Goal: Task Accomplishment & Management: Use online tool/utility

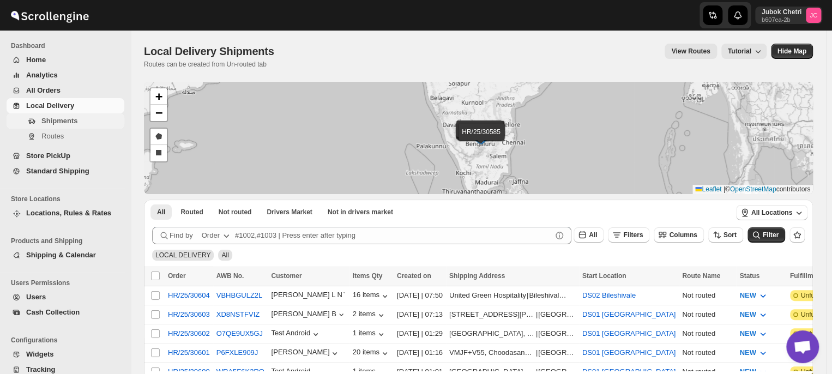
click at [65, 120] on span "Shipments" at bounding box center [59, 121] width 36 height 8
click at [58, 136] on span "Routes" at bounding box center [52, 136] width 22 height 8
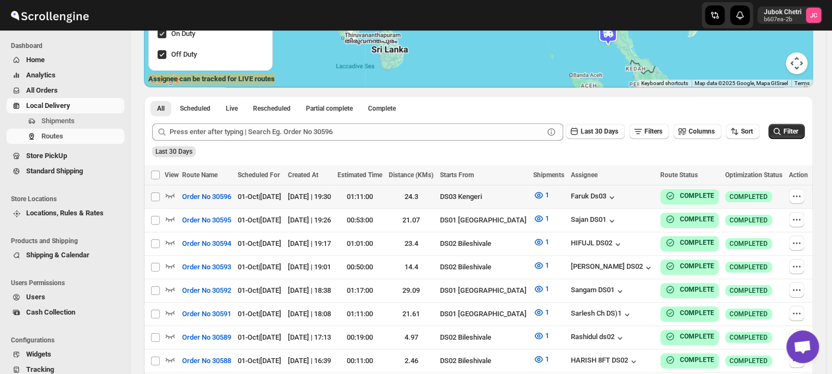
scroll to position [168, 0]
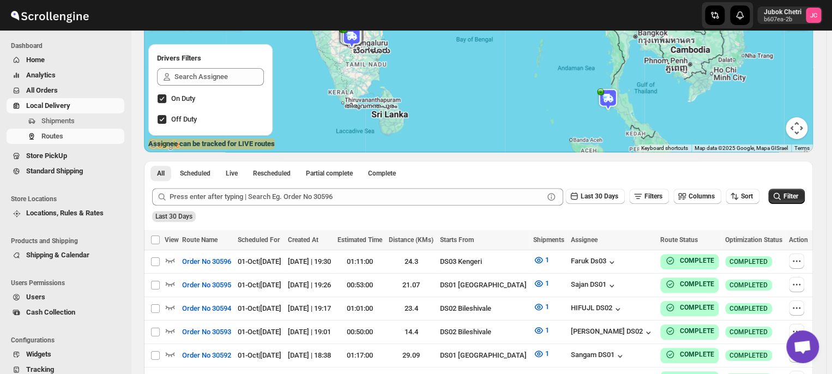
scroll to position [102, 0]
click at [162, 177] on span "All" at bounding box center [161, 174] width 8 height 9
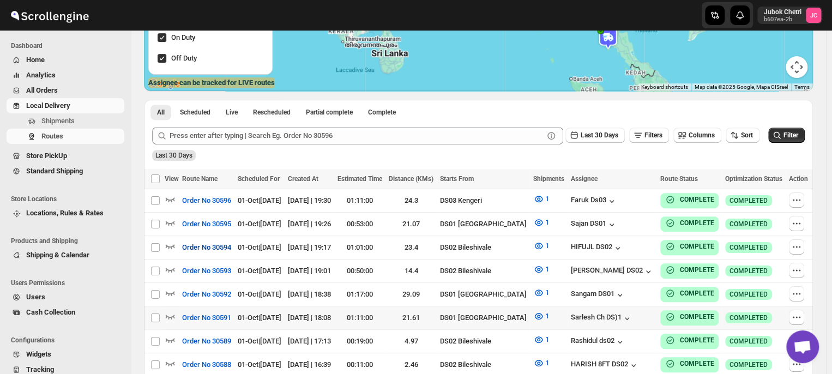
scroll to position [165, 0]
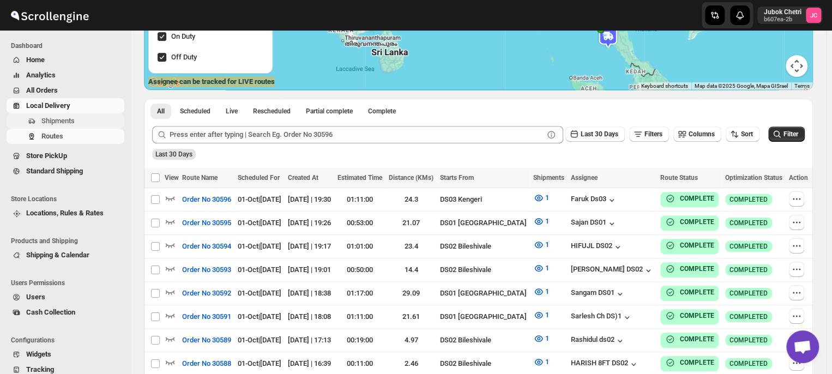
click at [71, 118] on span "Shipments" at bounding box center [57, 121] width 33 height 8
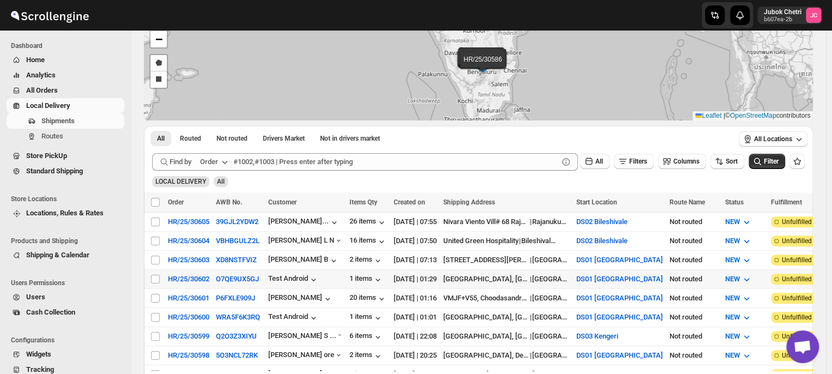
scroll to position [74, 0]
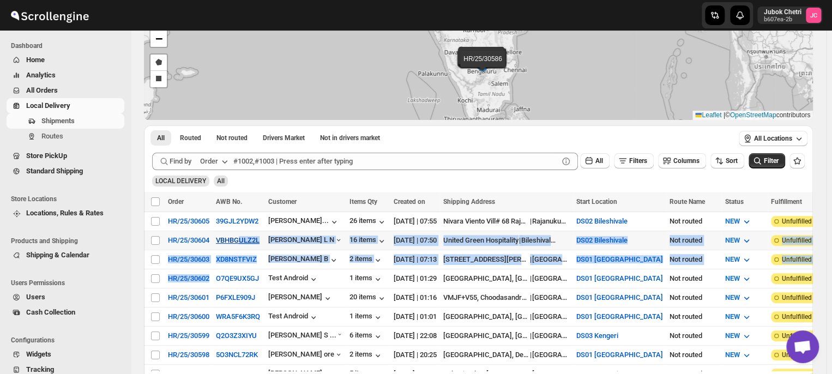
drag, startPoint x: 241, startPoint y: 269, endPoint x: 240, endPoint y: 237, distance: 32.7
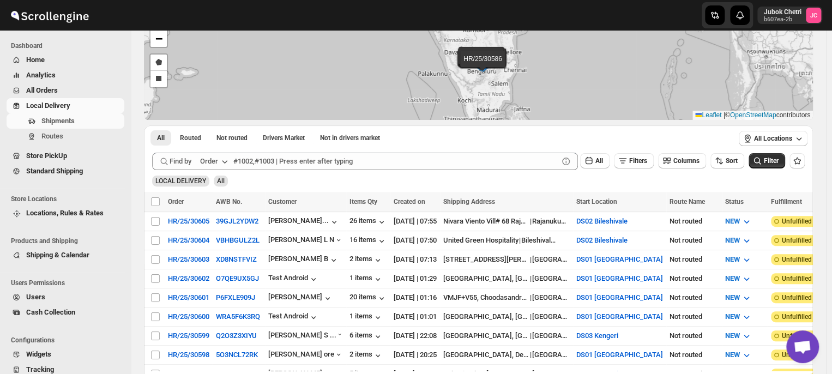
click at [439, 134] on ul "All Routed Not routed Drivers Market Not in drivers market More Filters" at bounding box center [438, 137] width 581 height 15
click at [155, 332] on input "Select shipment" at bounding box center [155, 336] width 9 height 9
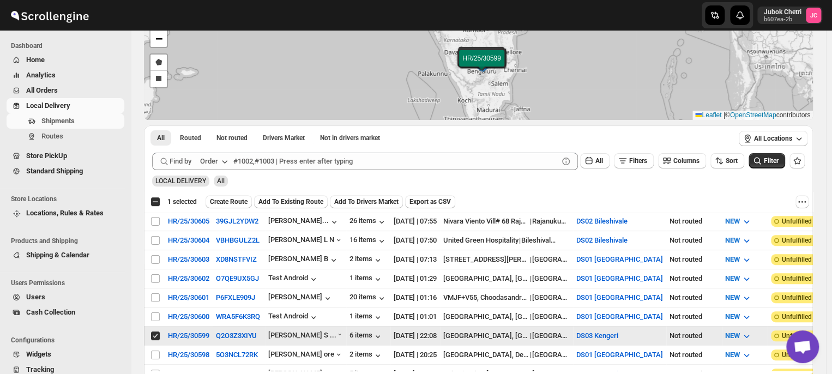
click at [160, 331] on span at bounding box center [156, 336] width 10 height 10
click at [160, 332] on input "Select shipment" at bounding box center [155, 336] width 9 height 9
click at [159, 332] on input "Select shipment" at bounding box center [155, 336] width 9 height 9
checkbox input "false"
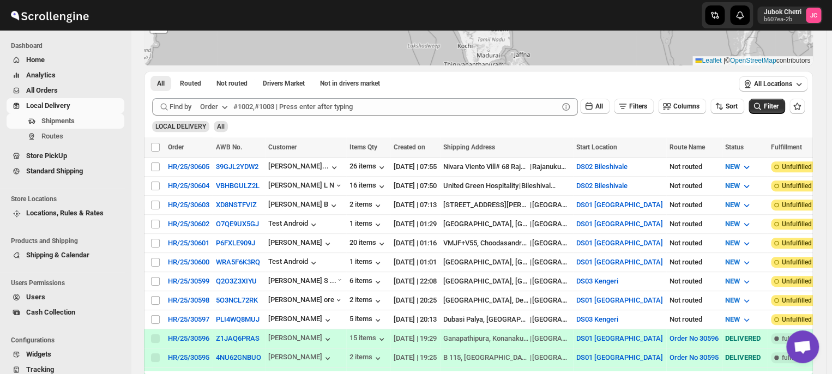
scroll to position [130, 0]
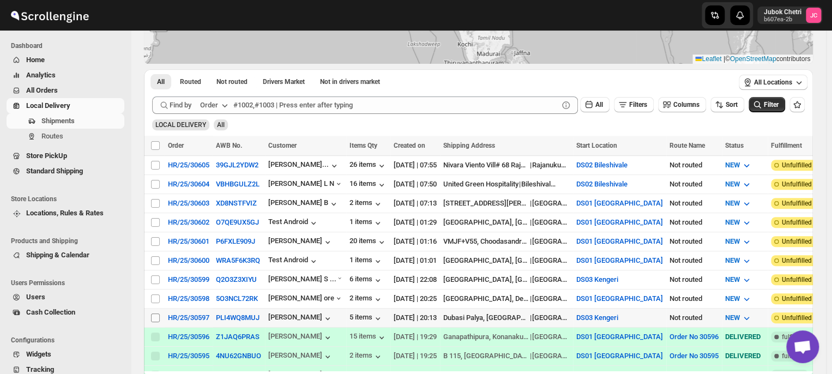
click at [157, 314] on input "Select shipment" at bounding box center [155, 318] width 9 height 9
checkbox input "true"
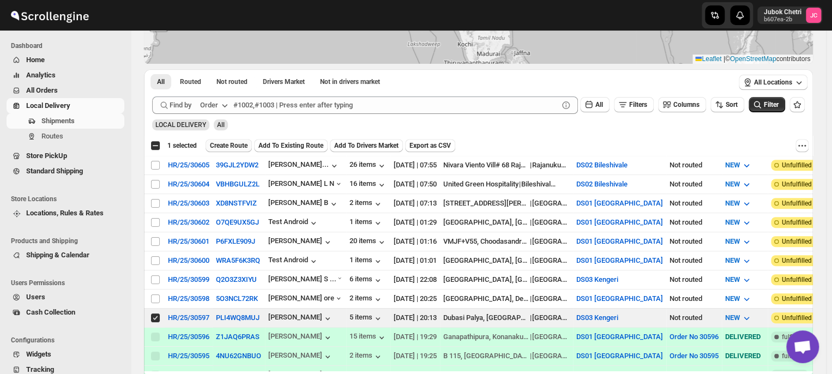
click at [246, 142] on span "Create Route" at bounding box center [229, 145] width 38 height 9
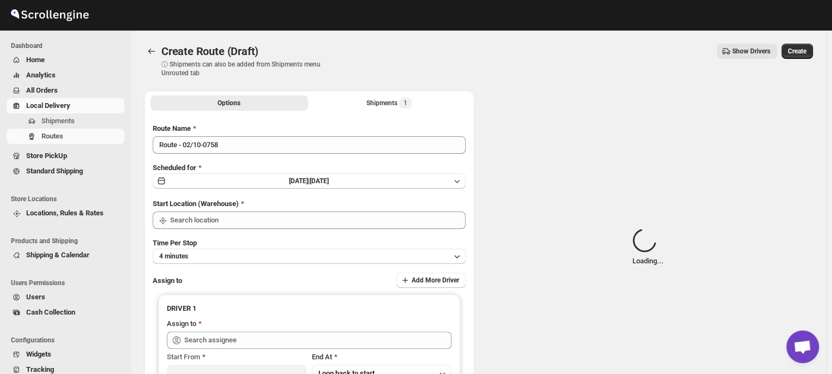
type input "DS03 Kengeri"
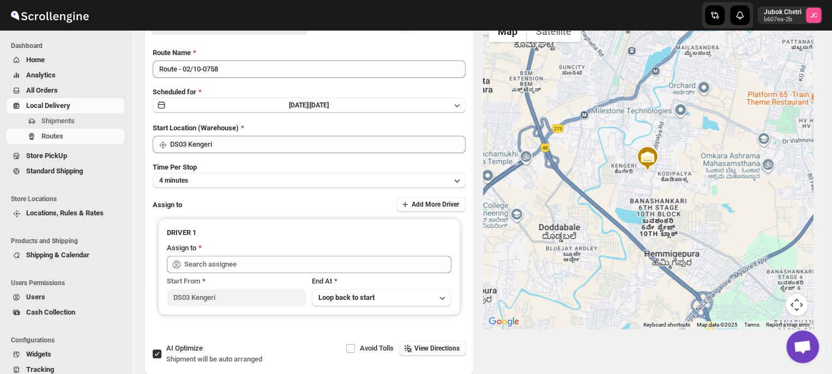
scroll to position [76, 0]
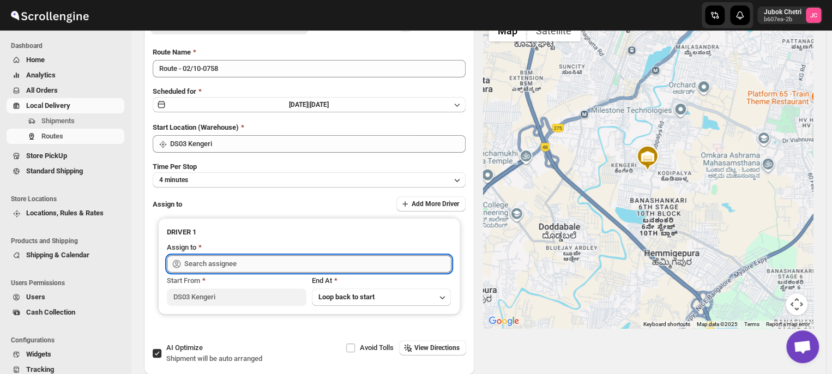
click at [280, 263] on input "text" at bounding box center [317, 263] width 267 height 17
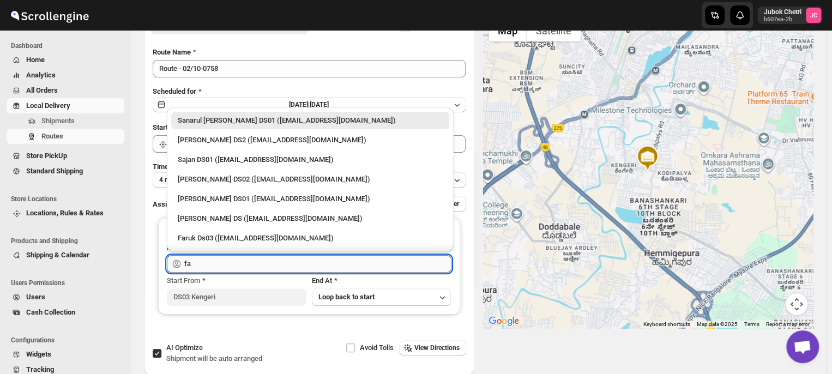
click at [280, 263] on input "fa" at bounding box center [317, 263] width 267 height 17
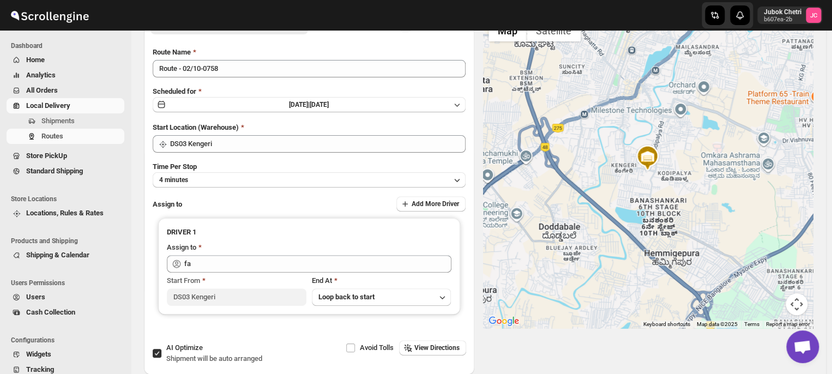
click at [142, 268] on div "Options Shipments 1 More views Options Shipments 1 More views Route Name Route …" at bounding box center [474, 189] width 678 height 369
click at [461, 180] on icon "button" at bounding box center [457, 179] width 11 height 11
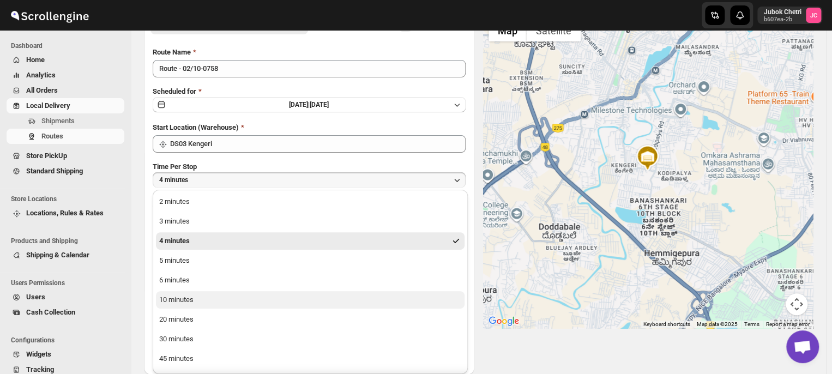
click at [249, 300] on button "10 minutes" at bounding box center [310, 299] width 309 height 17
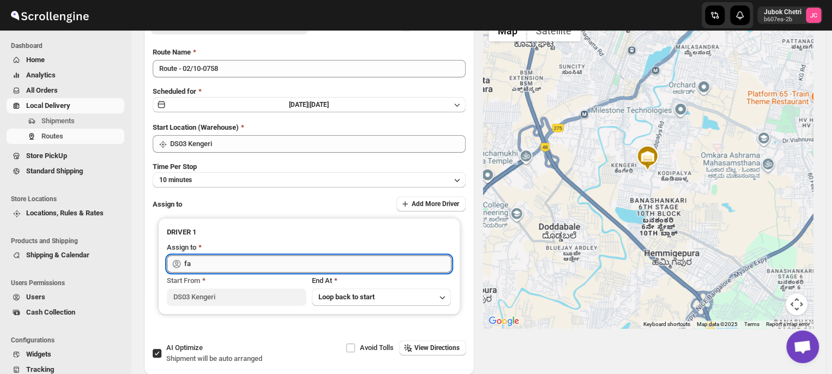
click at [237, 266] on input "fa" at bounding box center [317, 263] width 267 height 17
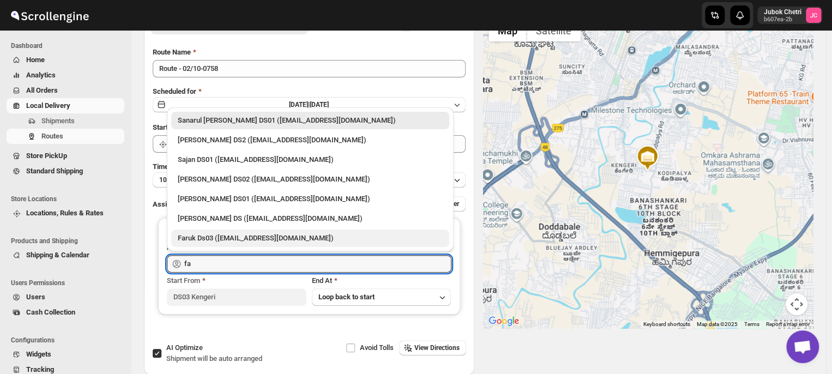
click at [198, 246] on div "Faruk Ds03 (yegan70532@bitfami.com)" at bounding box center [310, 238] width 278 height 17
type input "Faruk Ds03 (yegan70532@bitfami.com)"
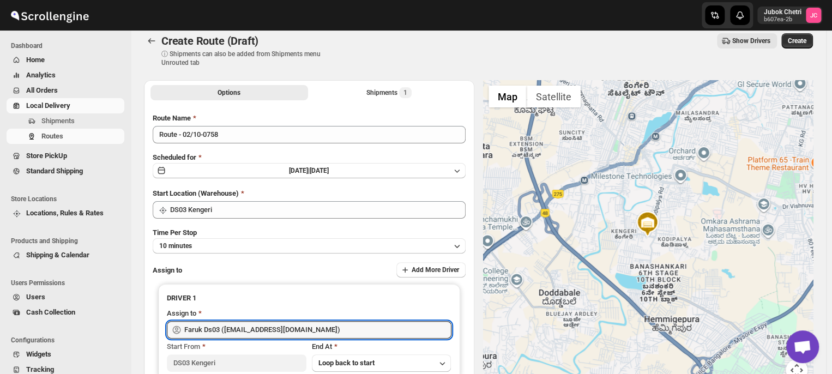
scroll to position [6, 0]
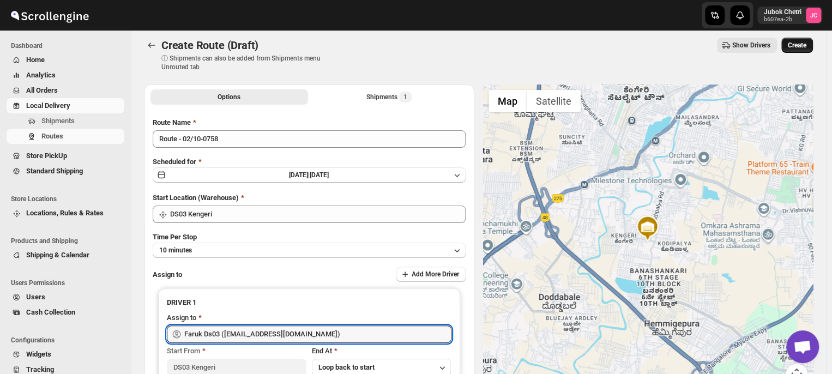
click at [805, 44] on span "Create" at bounding box center [797, 45] width 19 height 9
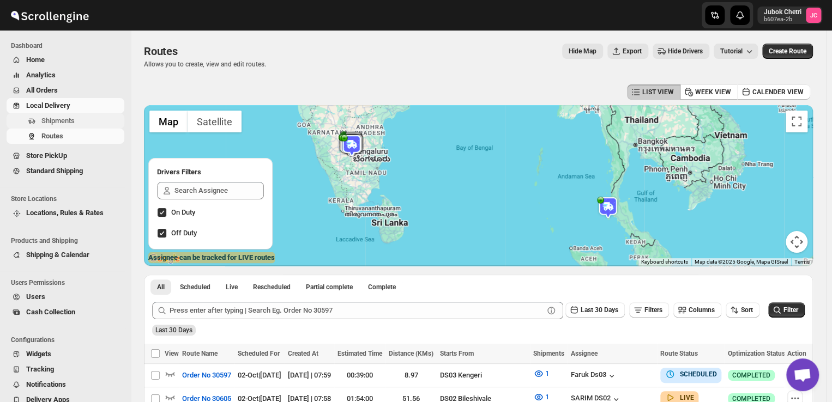
click at [51, 118] on span "Shipments" at bounding box center [57, 121] width 33 height 8
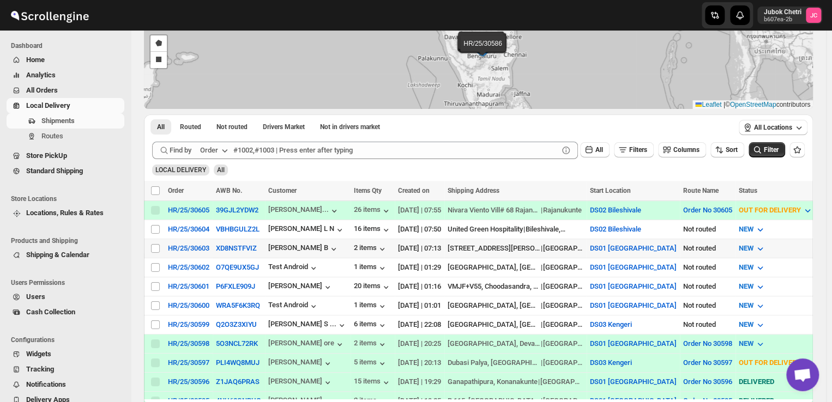
scroll to position [104, 0]
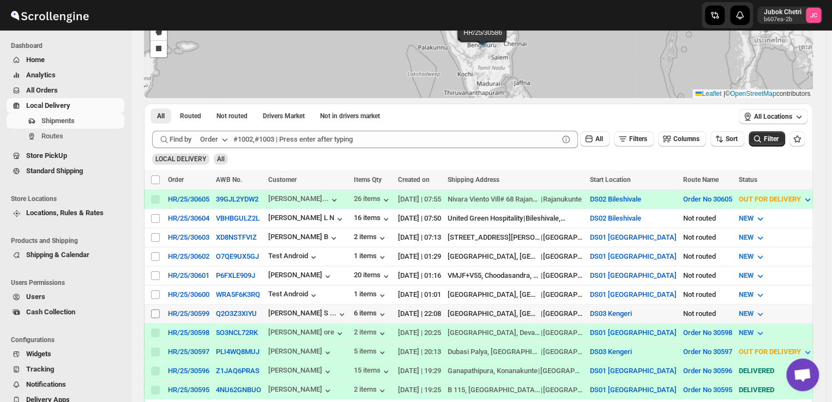
click at [154, 310] on input "Select shipment" at bounding box center [155, 314] width 9 height 9
checkbox input "true"
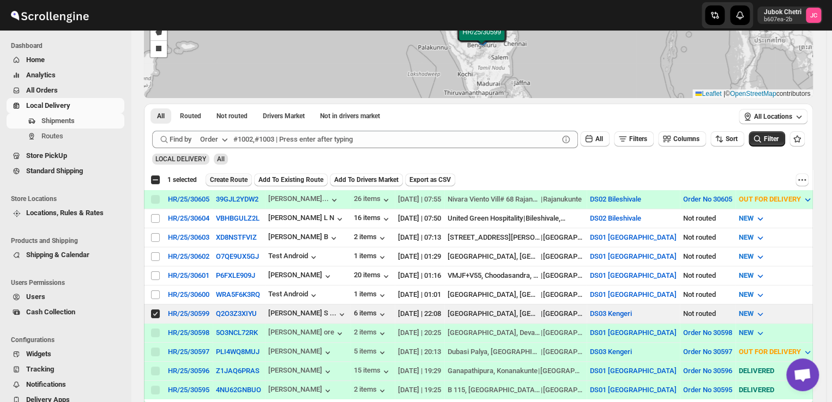
click at [227, 180] on span "Create Route" at bounding box center [229, 180] width 38 height 9
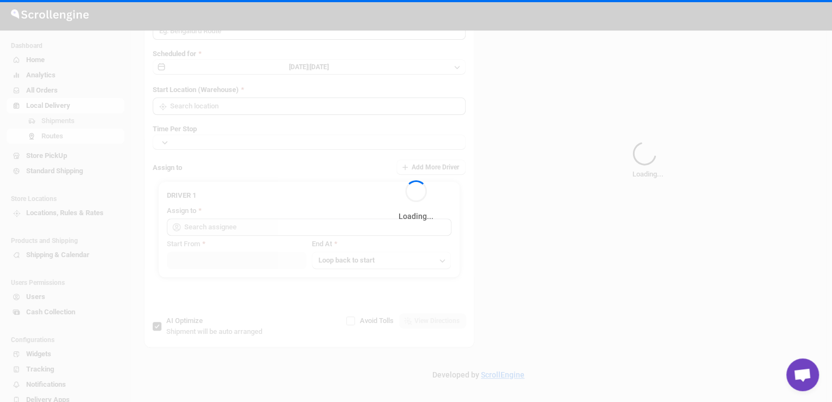
type input "Route - 02/10-0806"
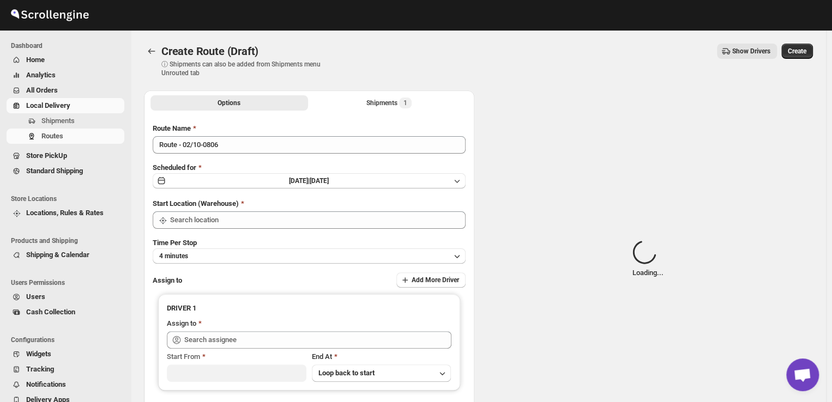
type input "DS03 Kengeri"
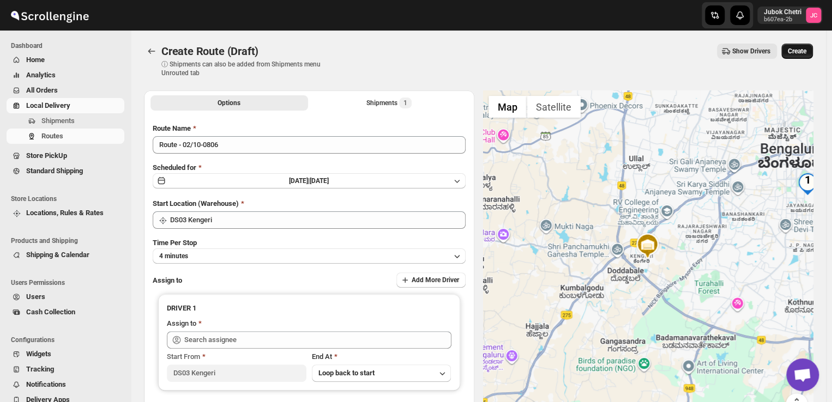
click at [804, 47] on span "Create" at bounding box center [797, 51] width 19 height 9
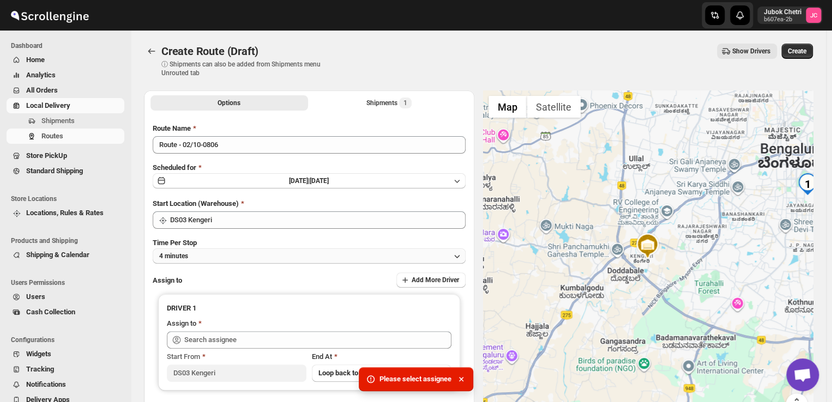
click at [416, 262] on button "4 minutes" at bounding box center [309, 256] width 313 height 15
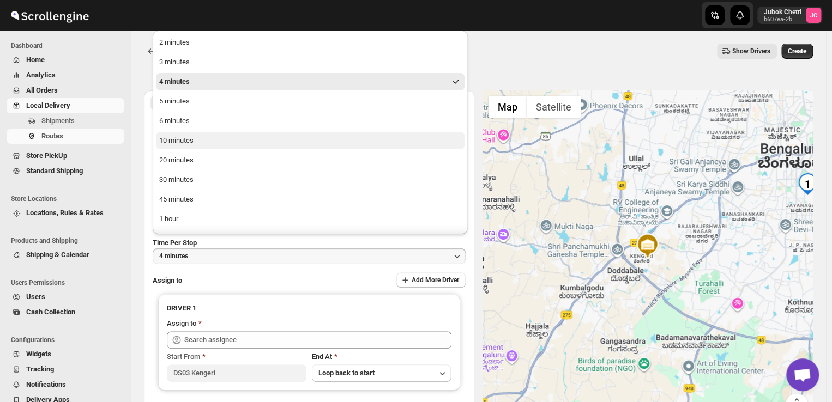
click at [183, 141] on div "10 minutes" at bounding box center [176, 140] width 34 height 11
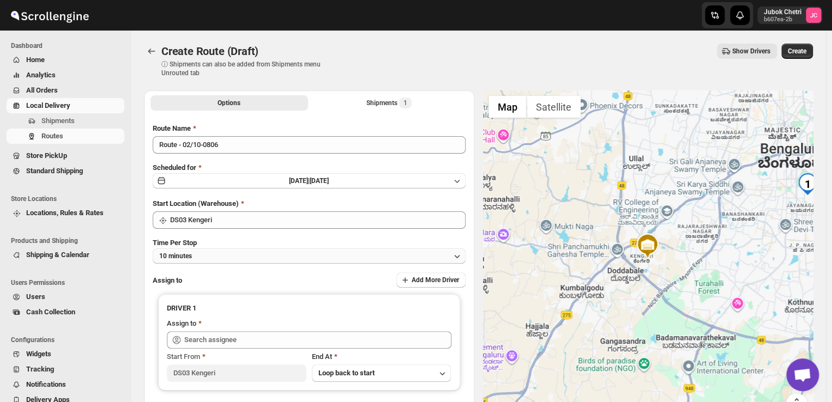
click at [249, 262] on button "10 minutes" at bounding box center [309, 256] width 313 height 15
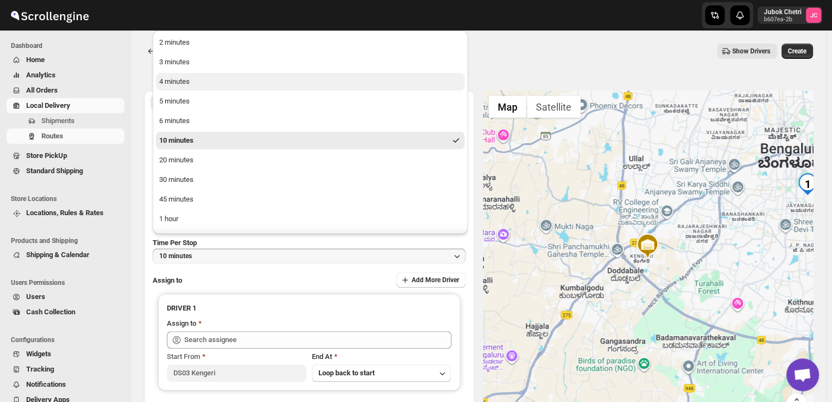
click at [172, 83] on div "4 minutes" at bounding box center [174, 81] width 31 height 11
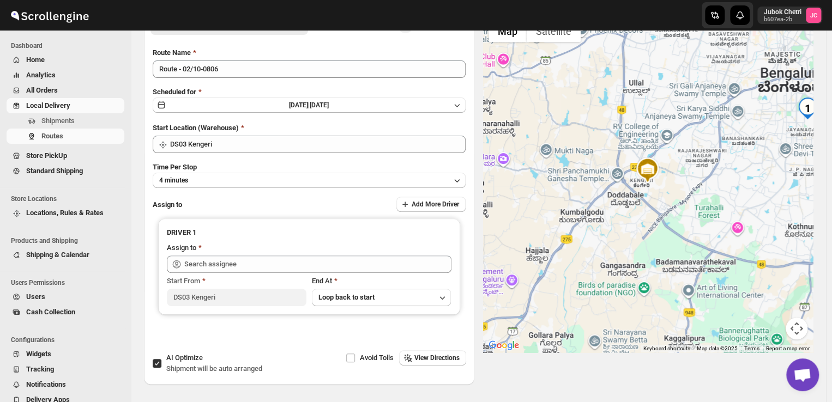
scroll to position [85, 0]
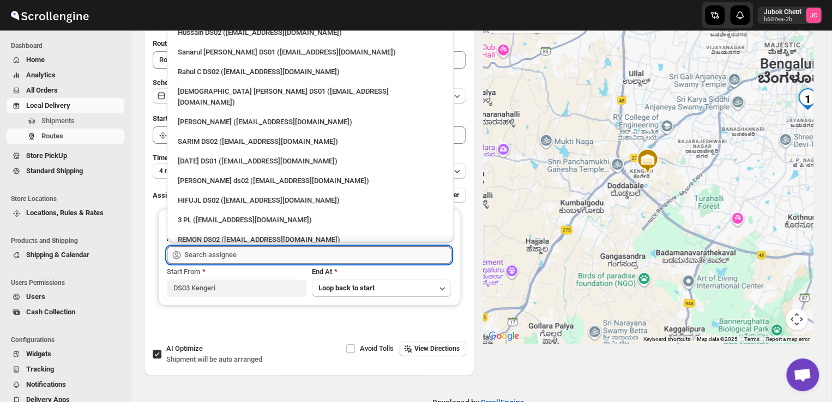
click at [232, 250] on input "text" at bounding box center [317, 254] width 267 height 17
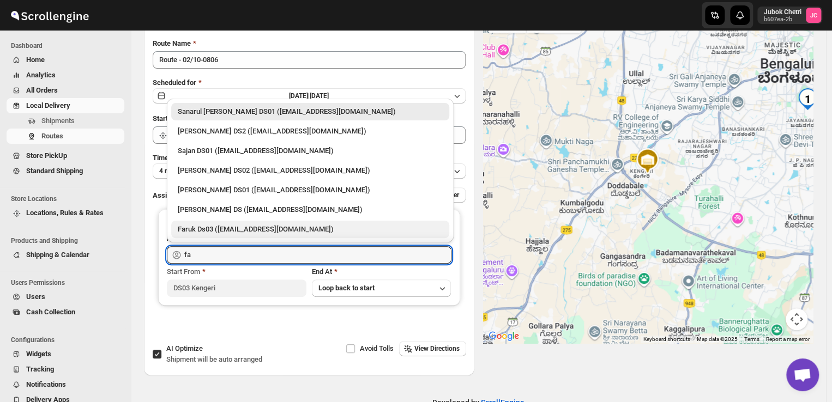
click at [213, 233] on div "Faruk Ds03 (yegan70532@bitfami.com)" at bounding box center [310, 229] width 265 height 11
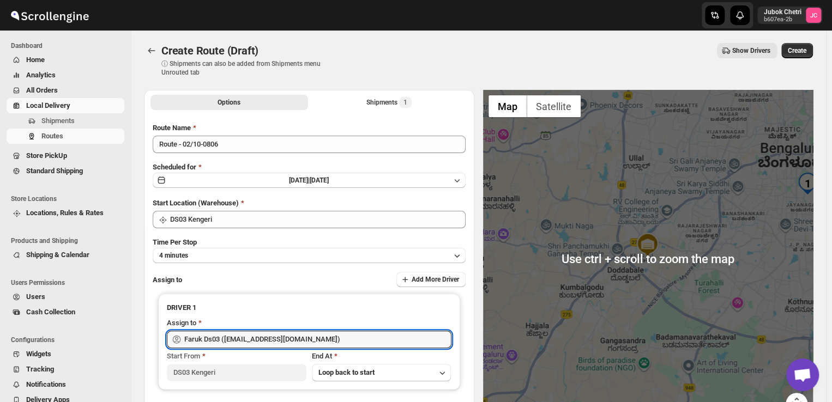
scroll to position [0, 0]
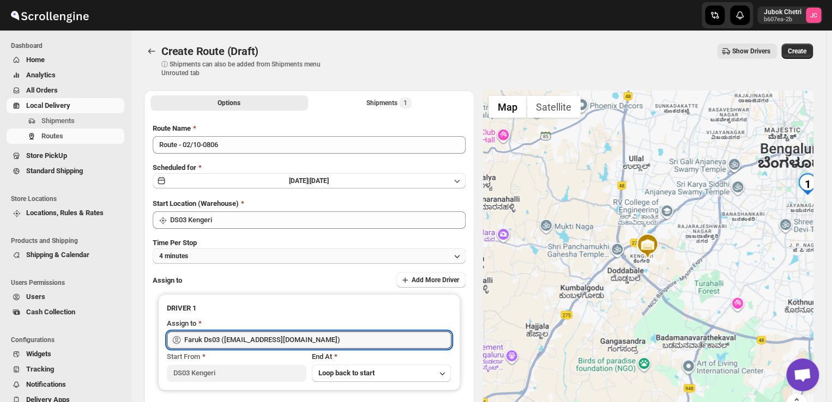
type input "Faruk Ds03 (yegan70532@bitfami.com)"
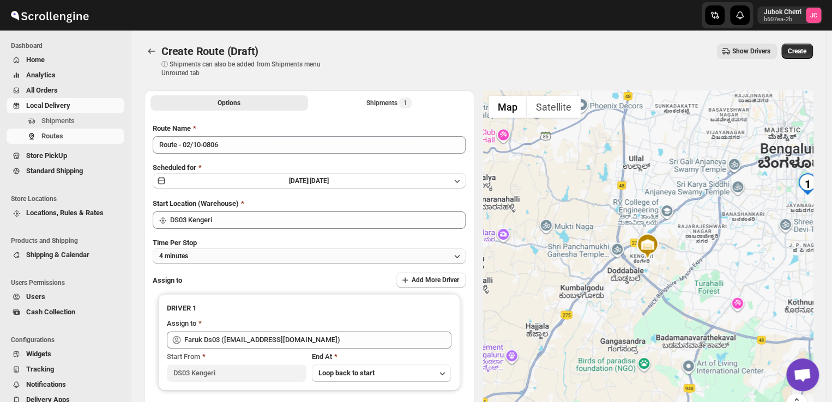
click at [458, 254] on icon "button" at bounding box center [457, 256] width 11 height 11
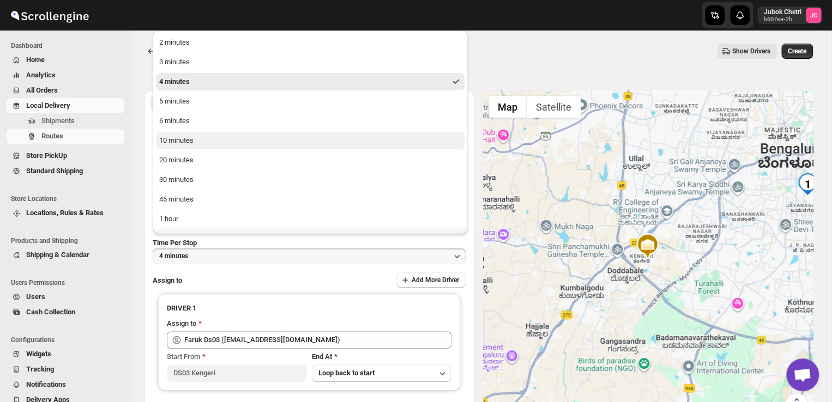
click at [213, 146] on button "10 minutes" at bounding box center [310, 140] width 309 height 17
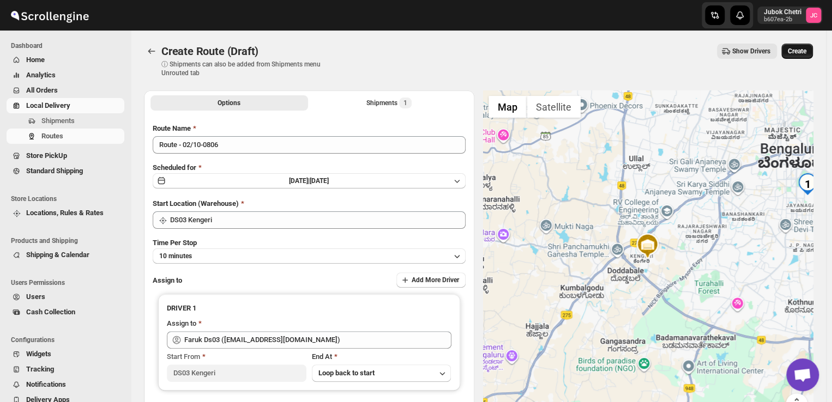
click at [806, 49] on span "Create" at bounding box center [797, 51] width 19 height 9
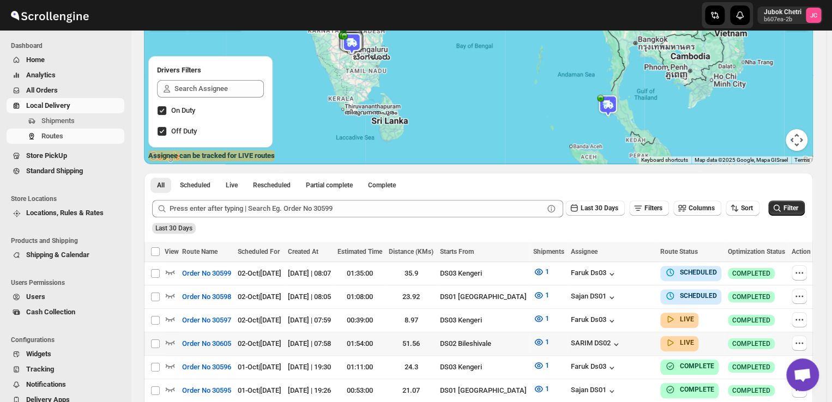
scroll to position [104, 0]
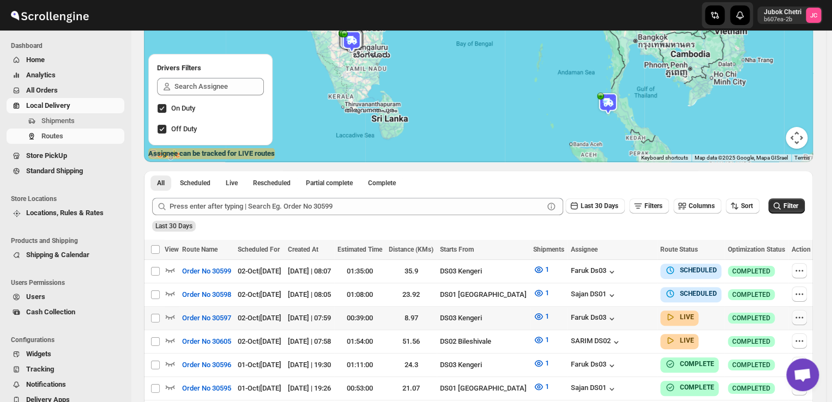
click at [803, 314] on icon "button" at bounding box center [799, 317] width 11 height 11
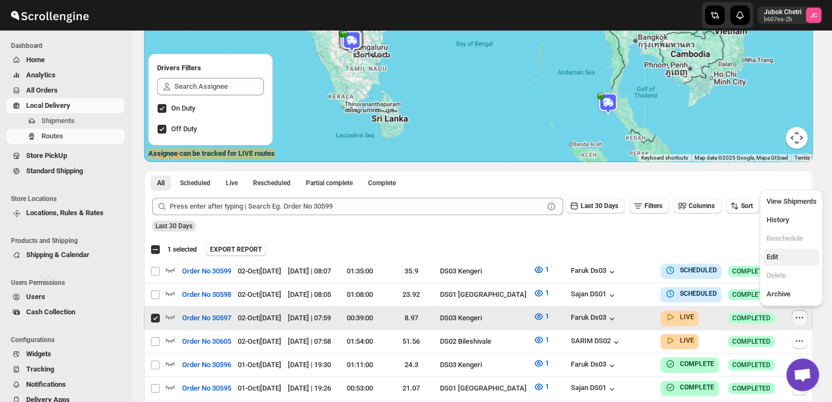
click at [780, 260] on span "Edit" at bounding box center [791, 257] width 50 height 11
checkbox input "false"
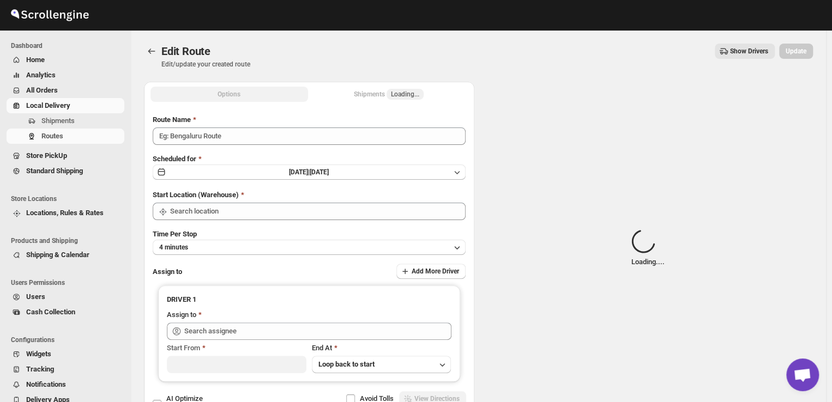
type input "Order No 30597"
type input "DS03 Kengeri"
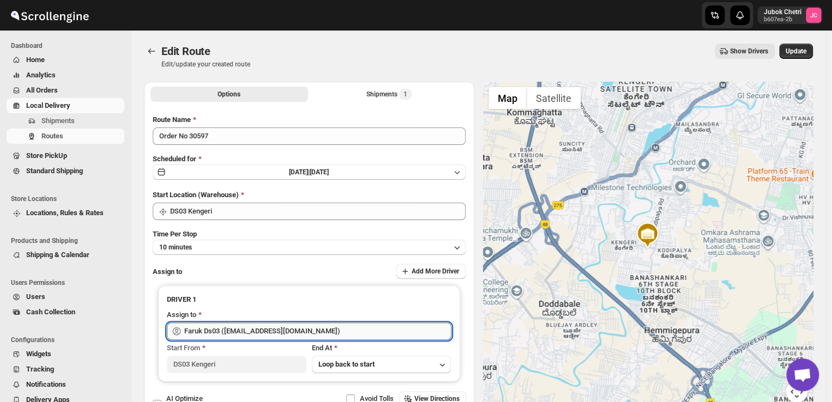
click at [312, 336] on input "Faruk Ds03 (yegan70532@bitfami.com)" at bounding box center [317, 331] width 267 height 17
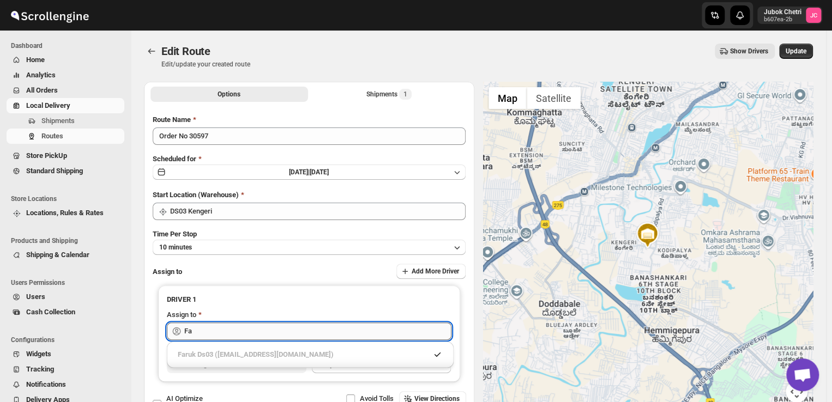
type input "F"
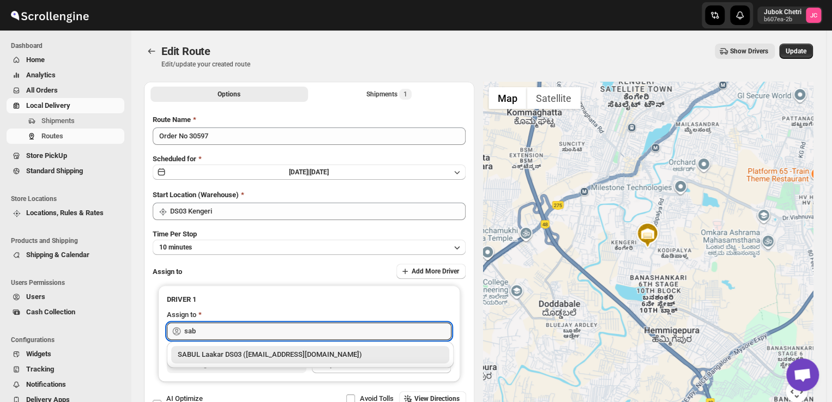
click at [266, 358] on div "SABUL Laakar DS03 (pokogin390@dextrago.com)" at bounding box center [310, 355] width 265 height 11
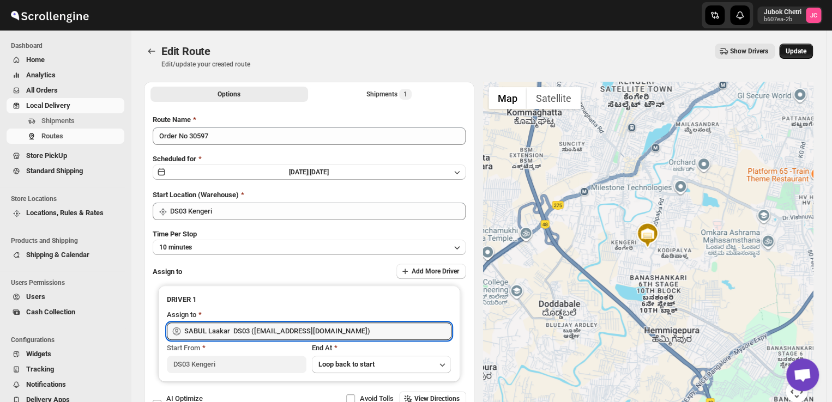
type input "SABUL Laakar DS03 (pokogin390@dextrago.com)"
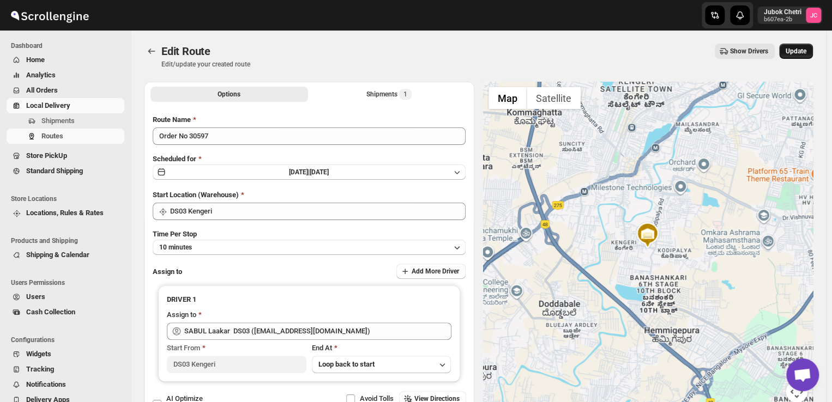
click at [800, 52] on span "Update" at bounding box center [796, 51] width 21 height 9
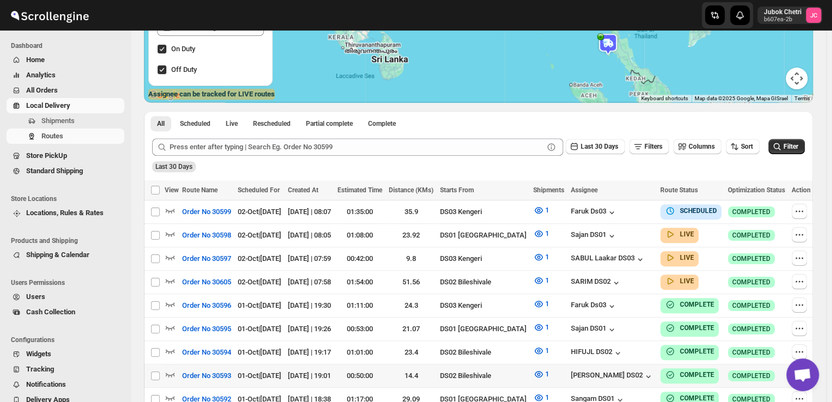
scroll to position [184, 0]
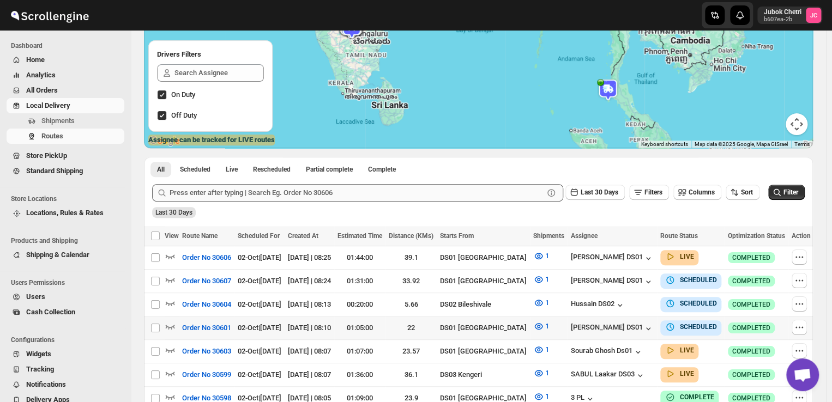
scroll to position [117, 0]
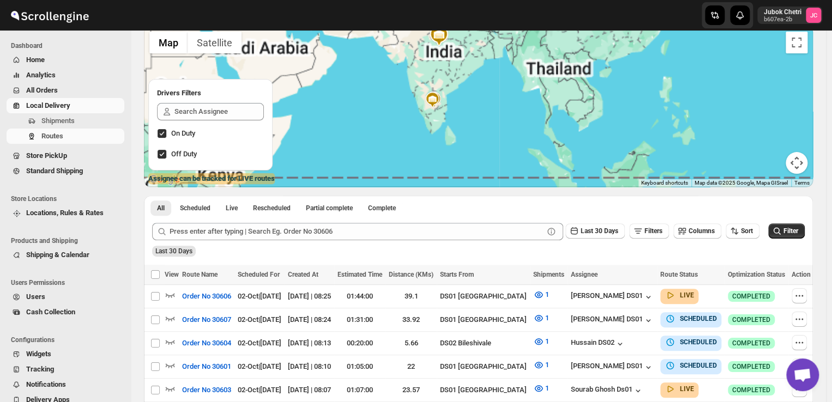
scroll to position [59, 0]
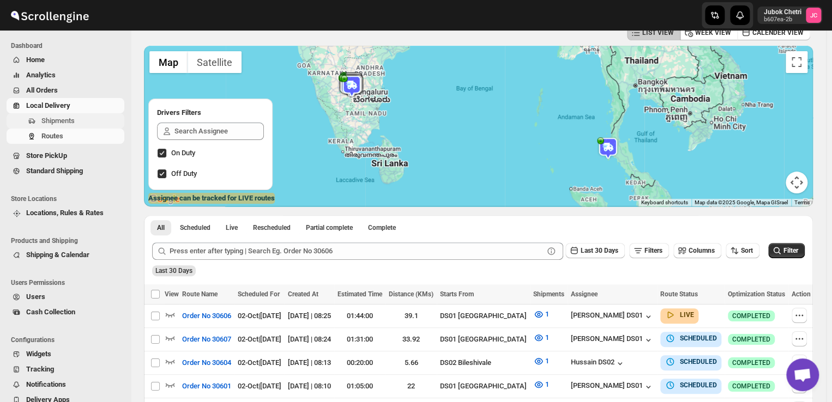
click at [85, 123] on span "Shipments" at bounding box center [81, 121] width 81 height 11
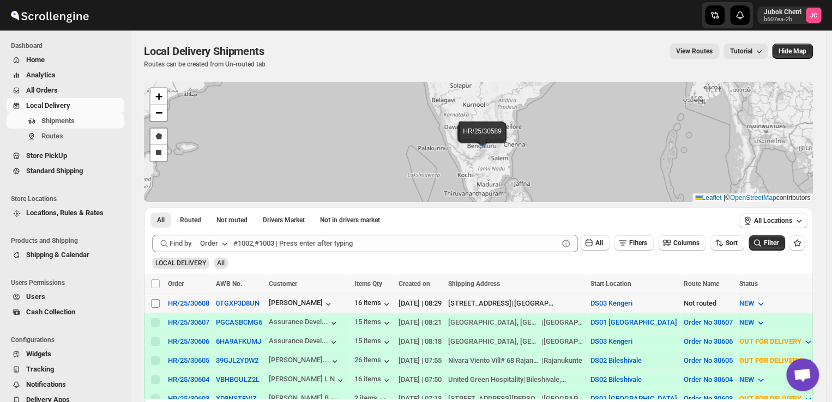
click at [158, 302] on input "Select shipment" at bounding box center [155, 303] width 9 height 9
checkbox input "true"
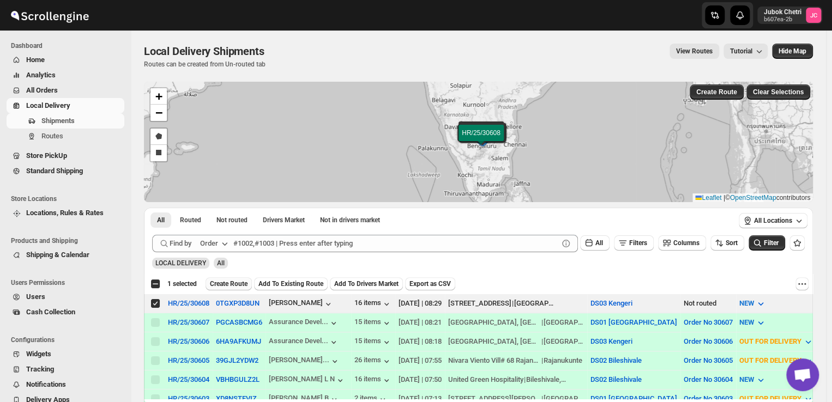
click at [238, 284] on span "Create Route" at bounding box center [229, 284] width 38 height 9
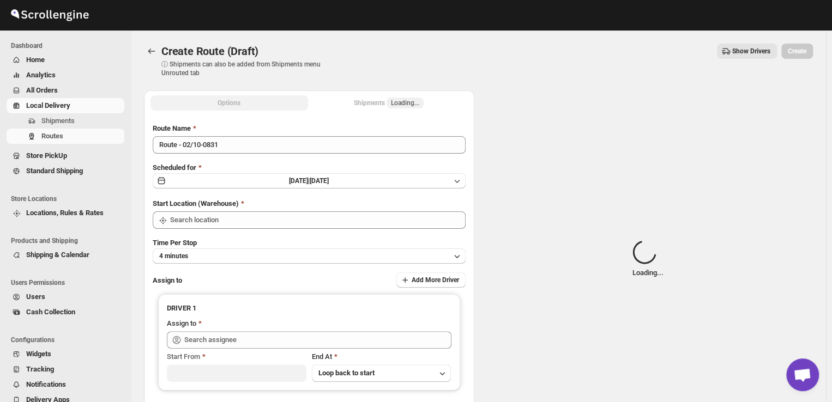
type input "DS03 Kengeri"
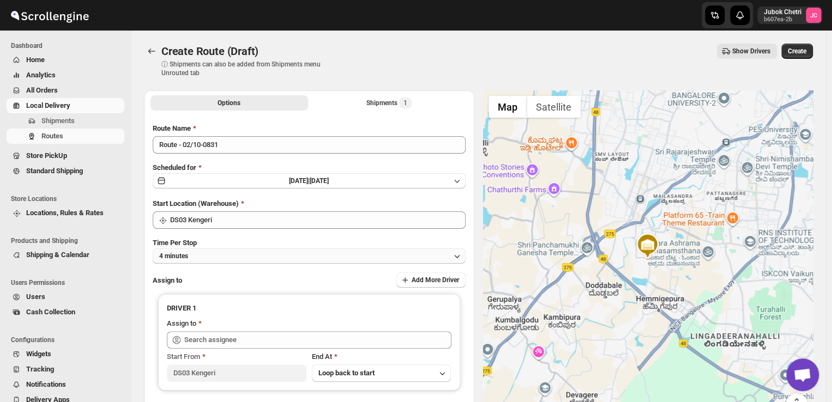
click at [441, 260] on button "4 minutes" at bounding box center [309, 256] width 313 height 15
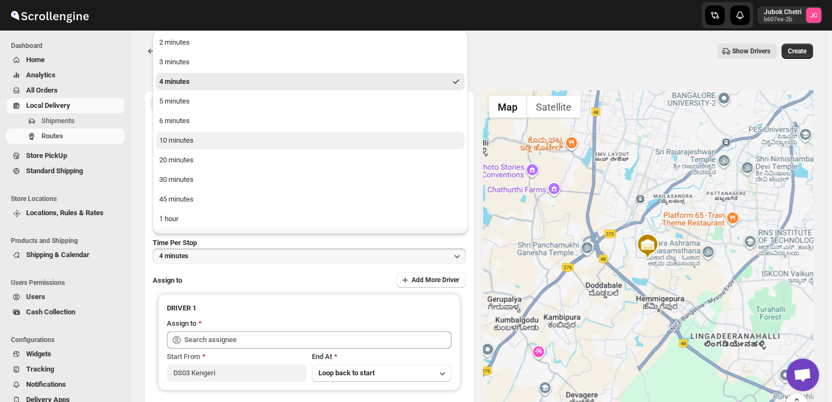
click at [190, 141] on div "10 minutes" at bounding box center [176, 140] width 34 height 11
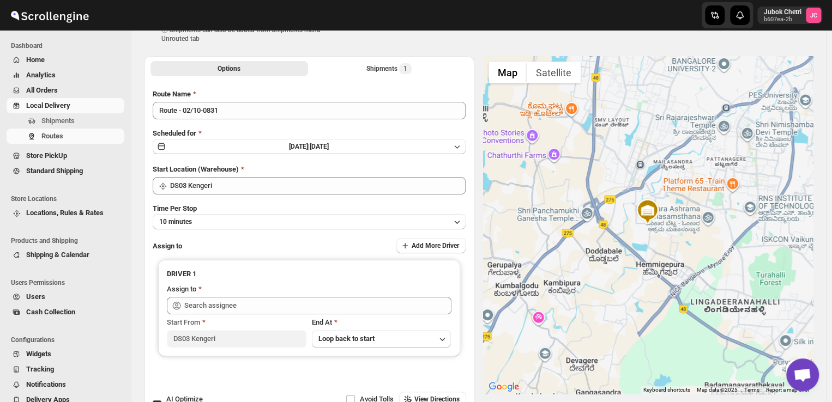
scroll to position [41, 0]
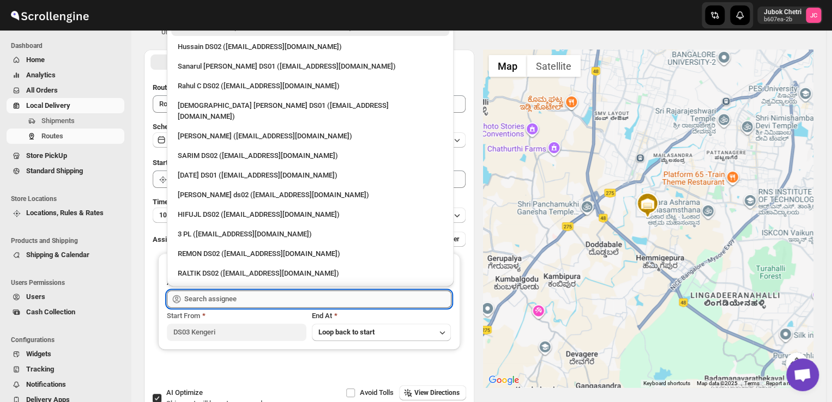
click at [266, 303] on input "text" at bounding box center [317, 299] width 267 height 17
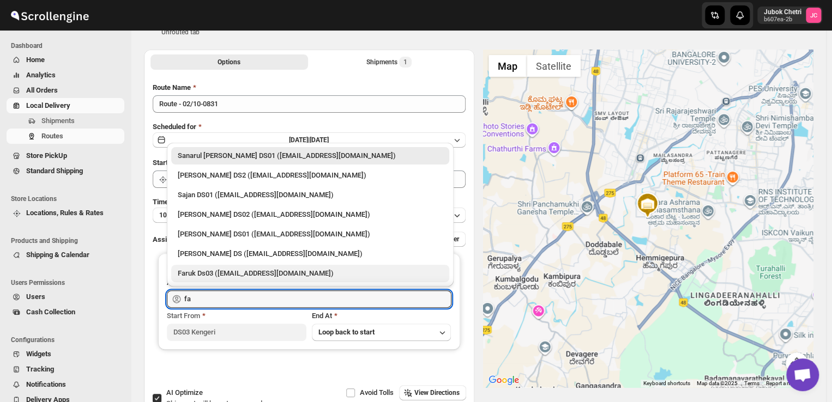
click at [260, 275] on div "Faruk Ds03 (yegan70532@bitfami.com)" at bounding box center [310, 273] width 265 height 11
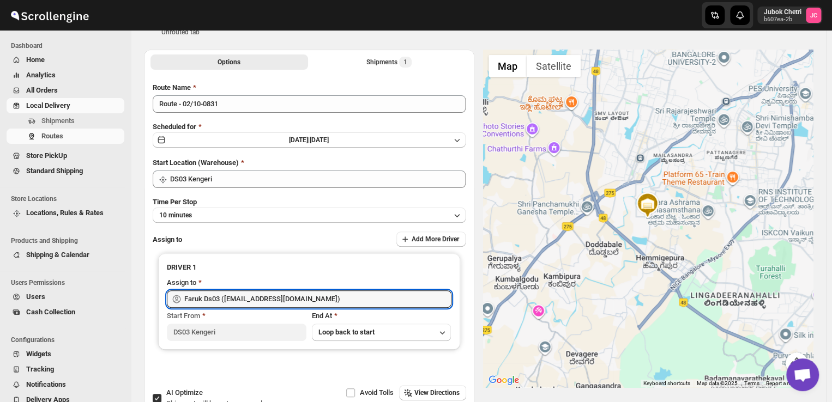
type input "Faruk Ds03 (yegan70532@bitfami.com)"
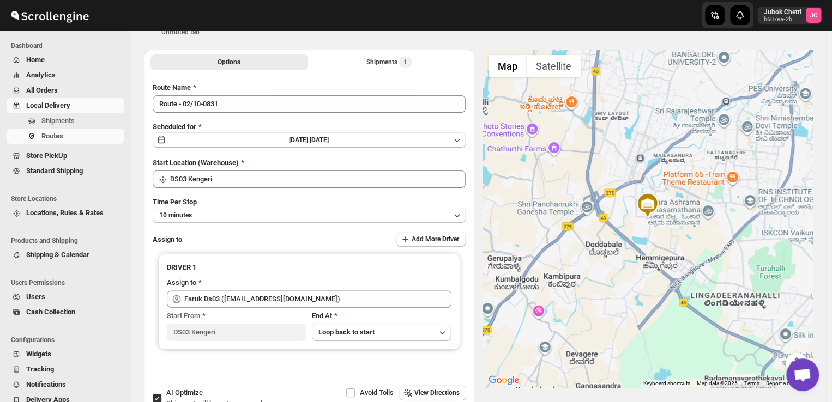
click at [650, 54] on div at bounding box center [648, 219] width 330 height 338
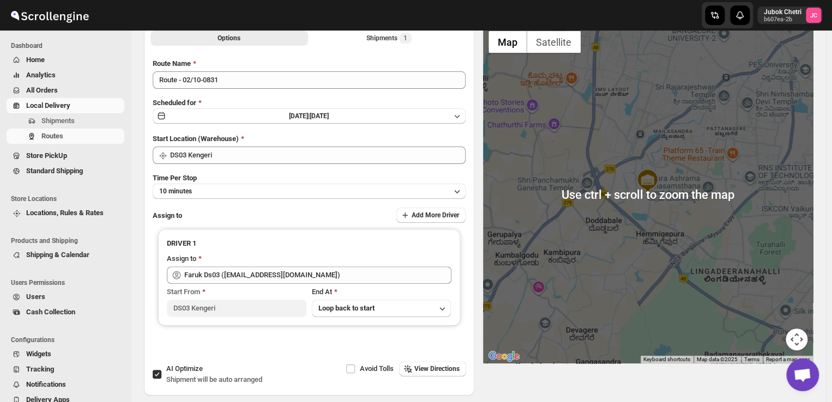
scroll to position [0, 0]
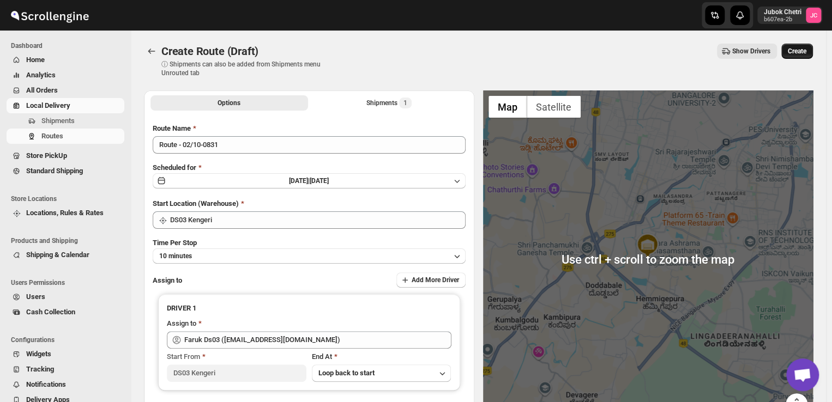
click at [806, 51] on span "Create" at bounding box center [797, 51] width 19 height 9
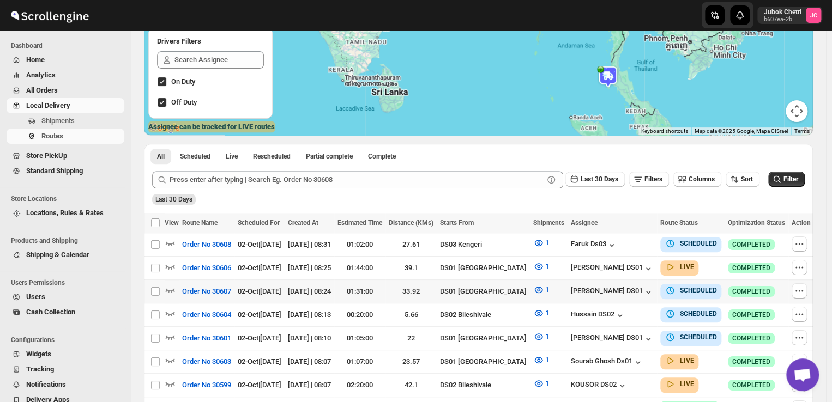
scroll to position [130, 0]
click at [334, 297] on td "02-Oct-25 | 08:24" at bounding box center [310, 292] width 50 height 23
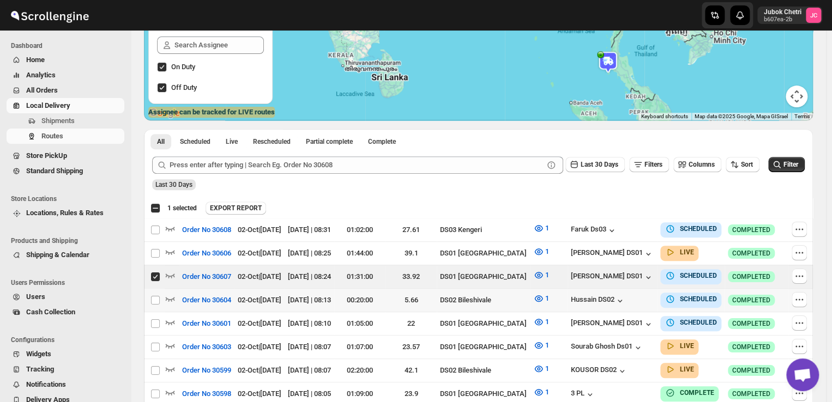
scroll to position [144, 0]
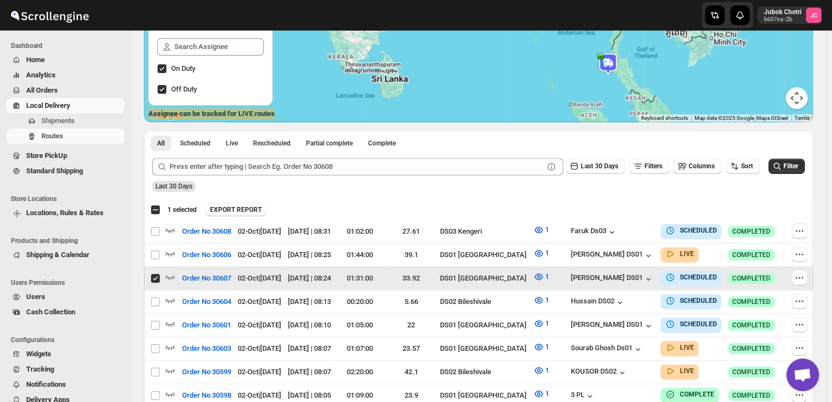
click at [156, 274] on input "Select route" at bounding box center [155, 278] width 9 height 9
checkbox input "false"
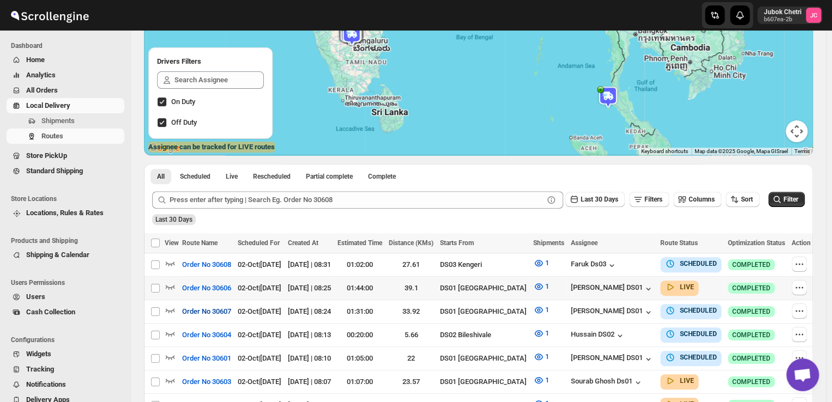
scroll to position [116, 0]
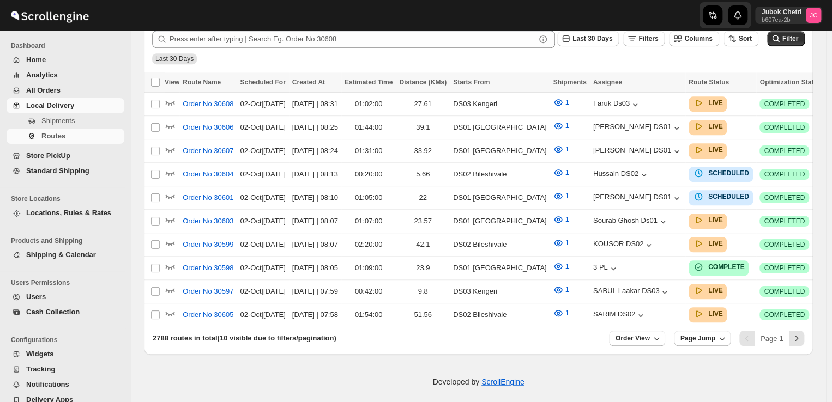
scroll to position [116, 0]
